Goal: Task Accomplishment & Management: Manage account settings

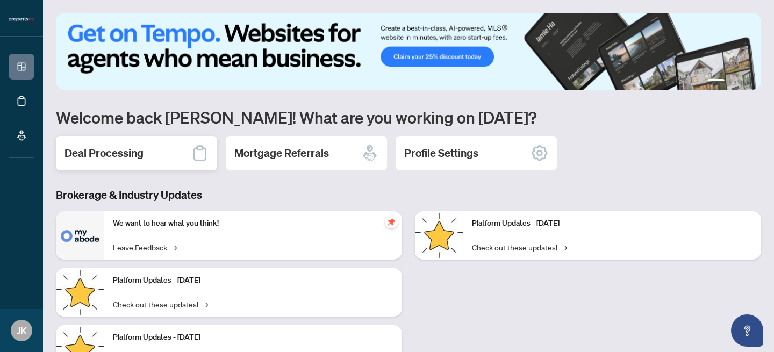
click at [104, 153] on h2 "Deal Processing" at bounding box center [103, 153] width 79 height 15
click at [104, 153] on main "1 2 3 4 Welcome back [PERSON_NAME]! What are you working on [DATE]? Deal Proces…" at bounding box center [408, 176] width 731 height 352
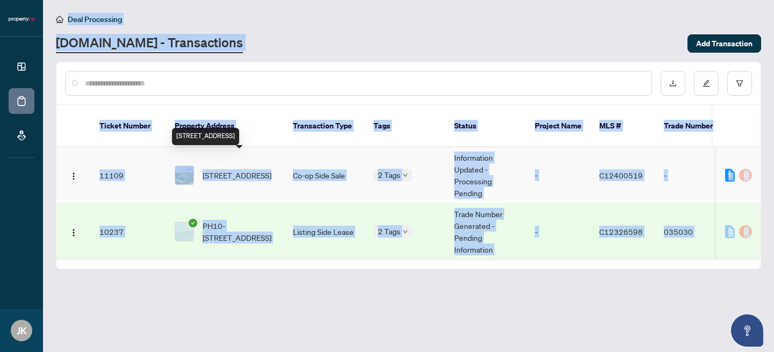
click at [247, 171] on span "[STREET_ADDRESS]" at bounding box center [237, 175] width 69 height 12
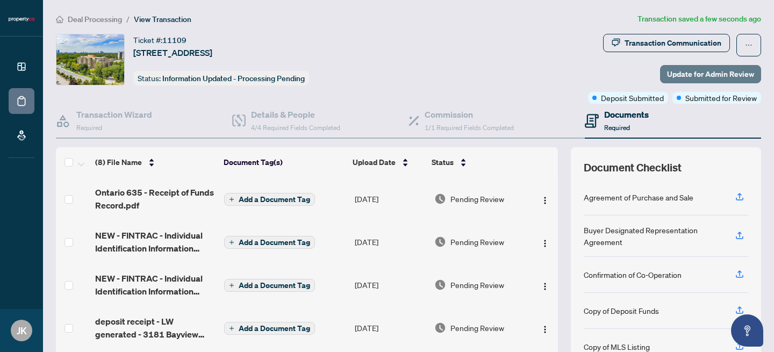
click at [711, 70] on span "Update for Admin Review" at bounding box center [710, 74] width 87 height 17
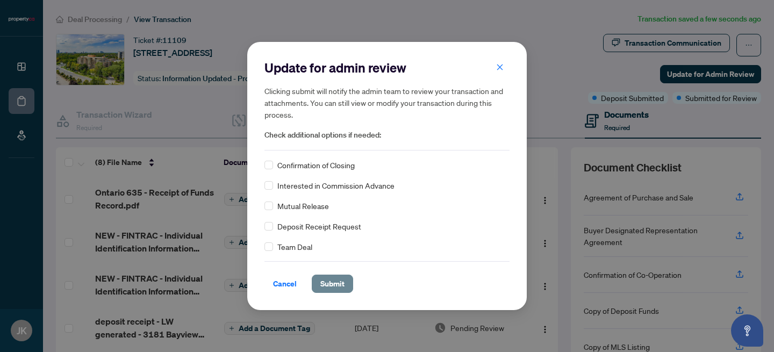
click at [339, 278] on span "Submit" at bounding box center [332, 283] width 24 height 17
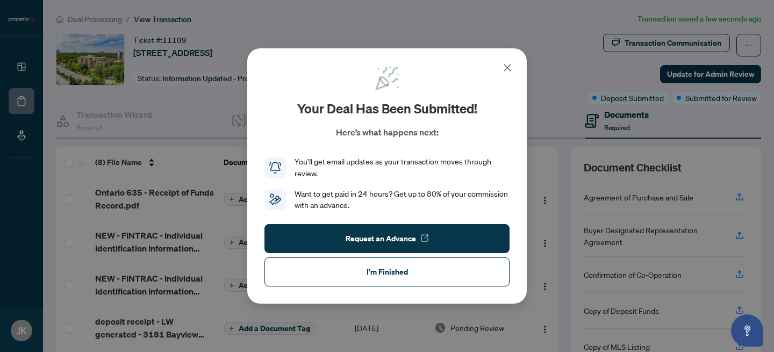
click at [431, 281] on button "I'm Finished" at bounding box center [386, 271] width 245 height 29
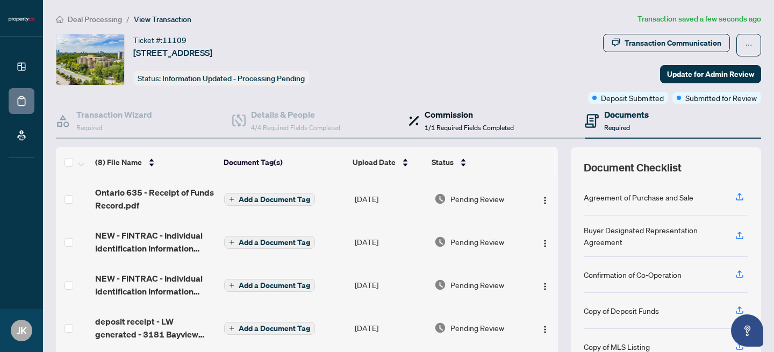
click at [458, 128] on span "1/1 Required Fields Completed" at bounding box center [469, 128] width 89 height 8
